Goal: Information Seeking & Learning: Learn about a topic

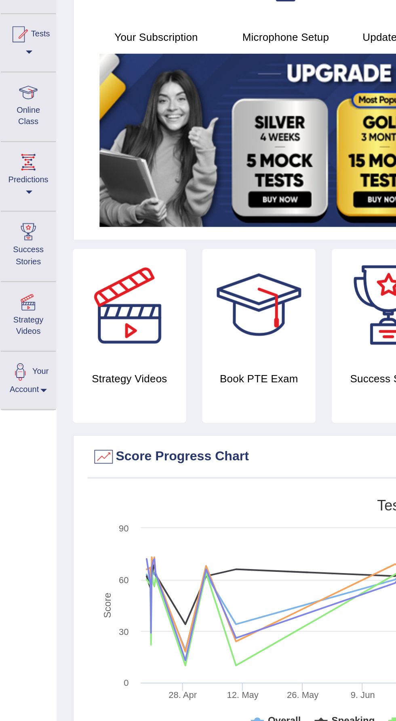
click at [14, 153] on div at bounding box center [14, 149] width 12 height 12
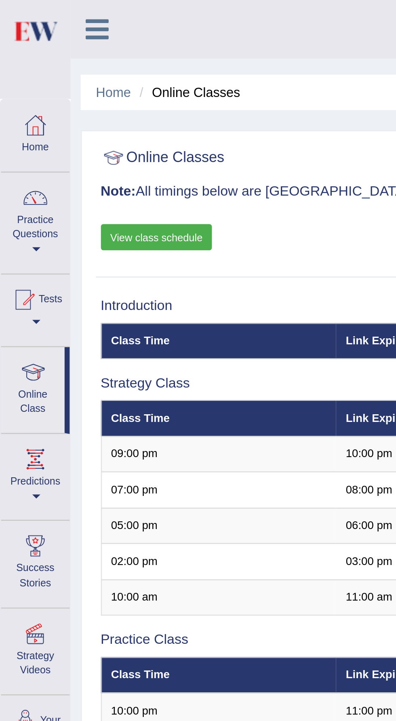
click at [13, 125] on div at bounding box center [9, 120] width 12 height 12
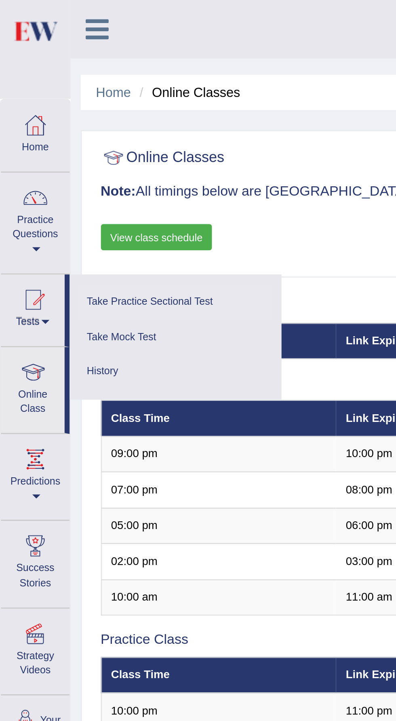
click at [68, 121] on link "Take Practice Sectional Test" at bounding box center [70, 121] width 77 height 14
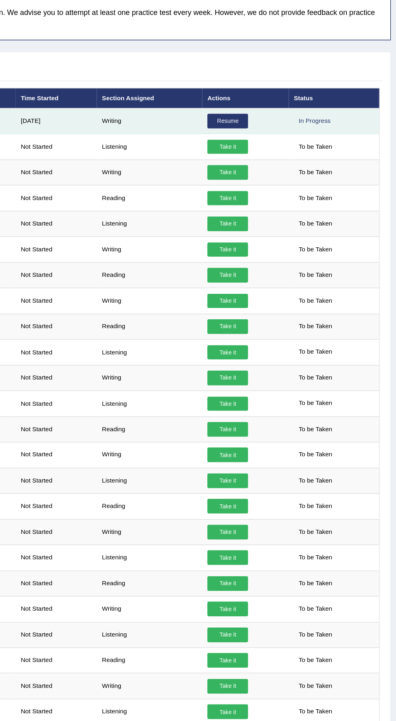
click at [273, 143] on link "Resume" at bounding box center [275, 142] width 29 height 11
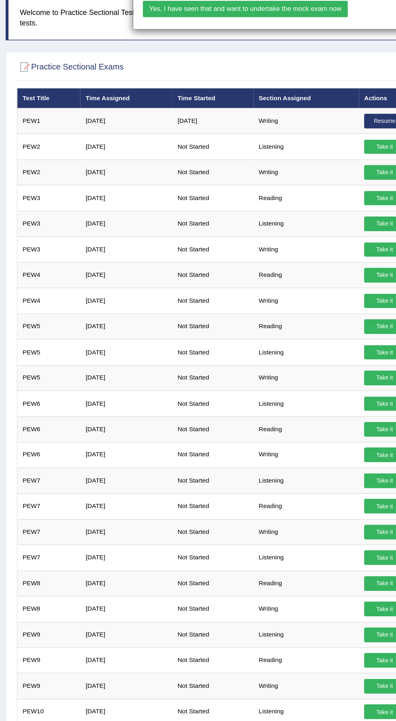
click at [201, 165] on div "× Have you watched our instructional video on how to take a Mock Test?writing N…" at bounding box center [198, 360] width 396 height 721
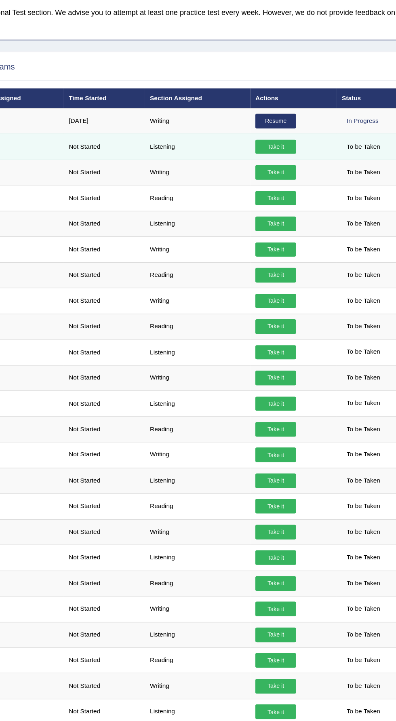
click at [278, 164] on link "Take it" at bounding box center [275, 161] width 29 height 11
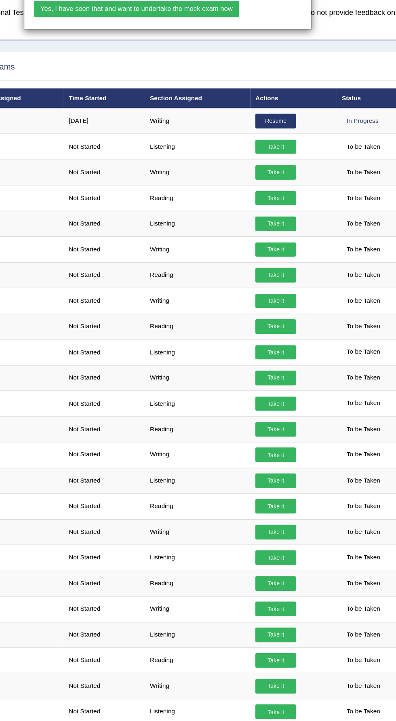
click at [344, 157] on div "× Have you watched our instructional video on how to take a Mock Test?listening…" at bounding box center [198, 360] width 396 height 721
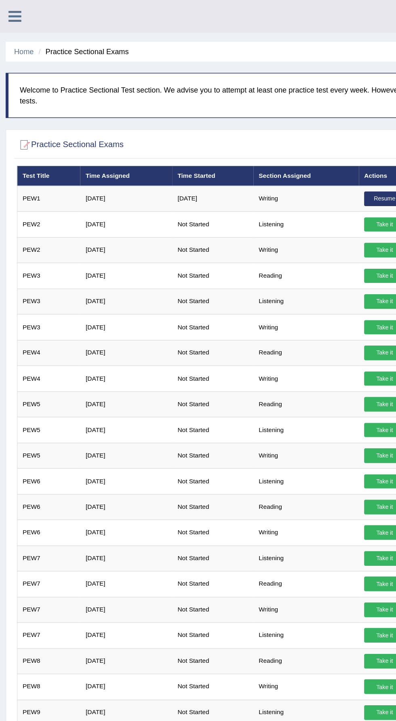
click at [16, 16] on link at bounding box center [10, 11] width 21 height 12
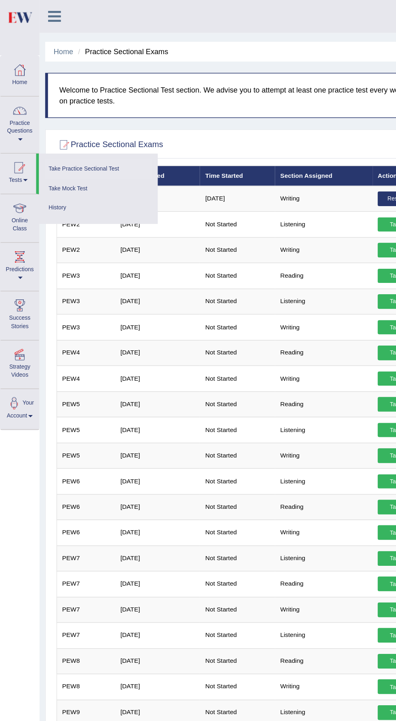
click at [19, 258] on div at bounding box center [14, 254] width 12 height 12
